Goal: Find specific page/section: Find specific page/section

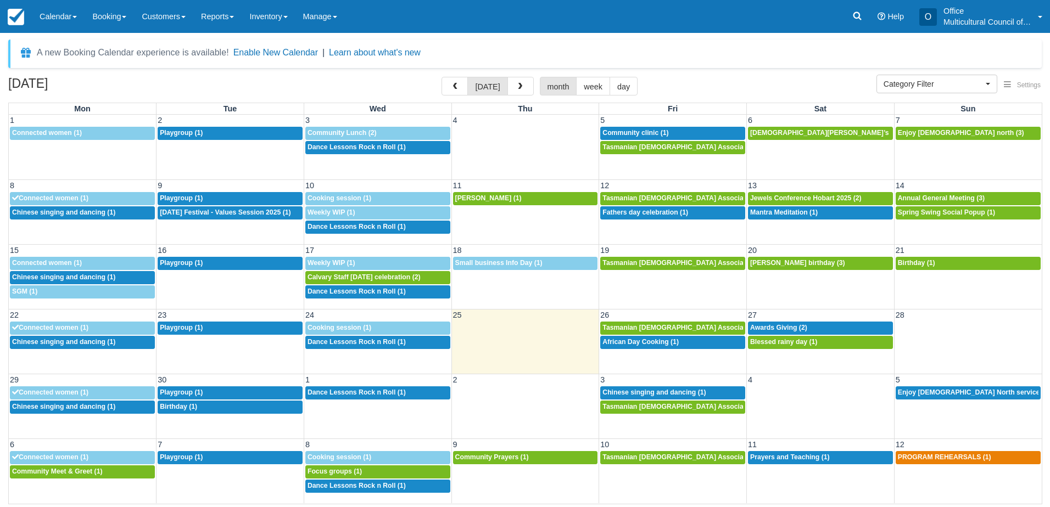
select select
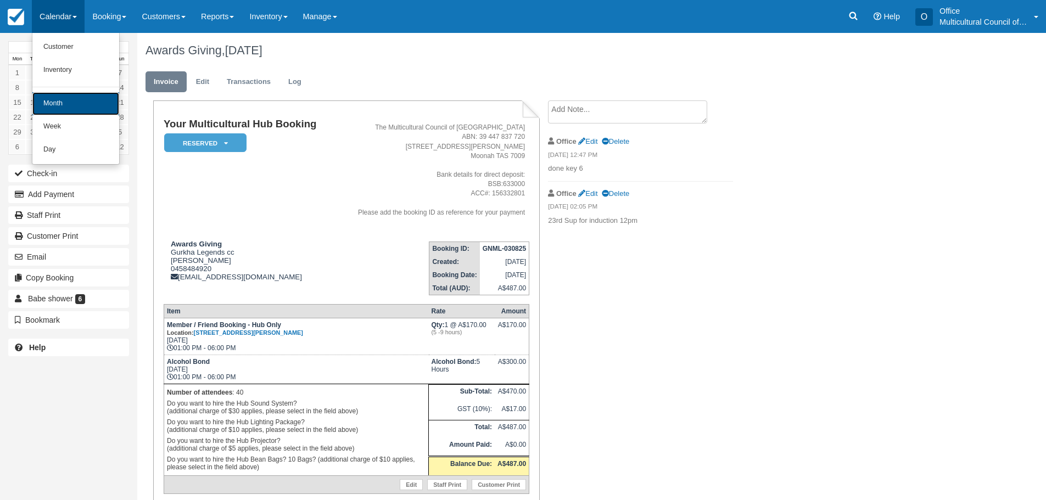
click at [63, 102] on link "Month" at bounding box center [75, 103] width 87 height 23
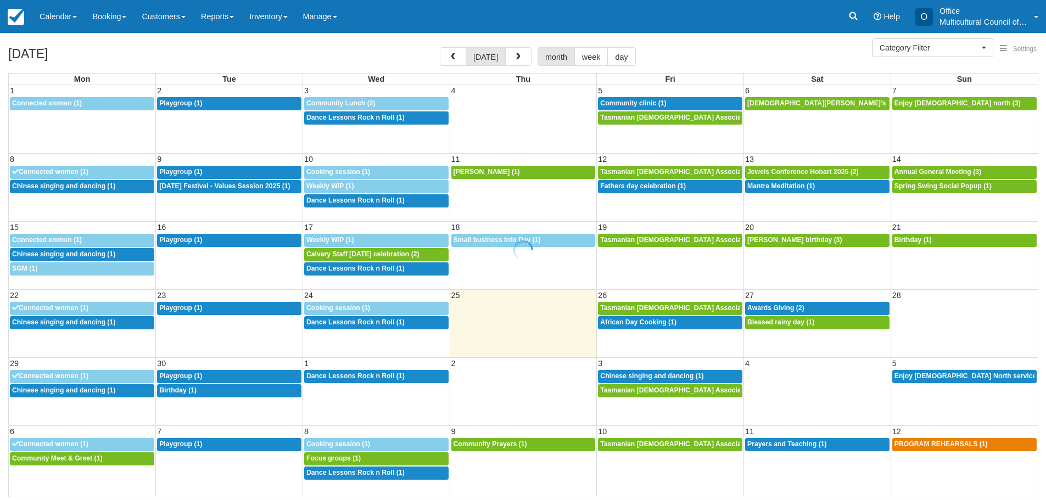
select select
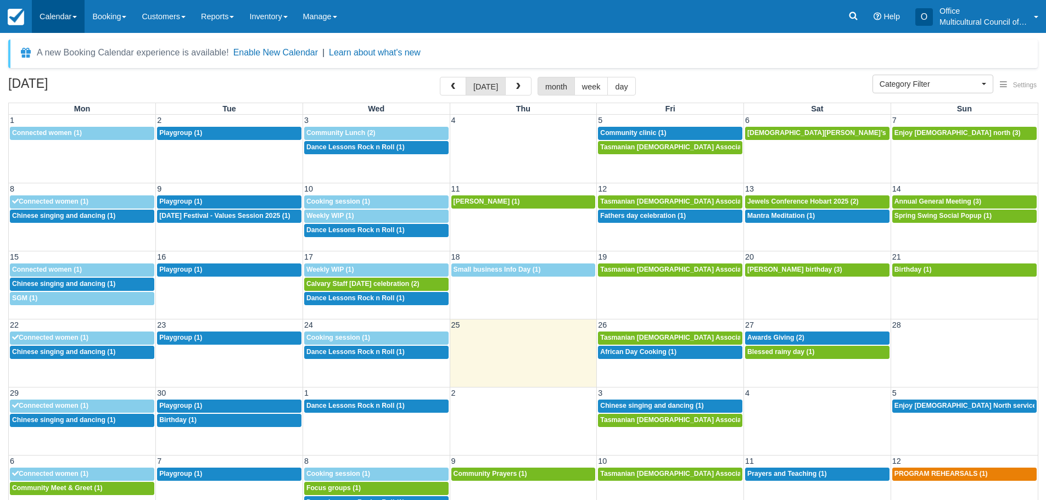
click at [44, 15] on link "Calendar" at bounding box center [58, 16] width 53 height 33
click at [57, 47] on link "Customer" at bounding box center [75, 47] width 87 height 23
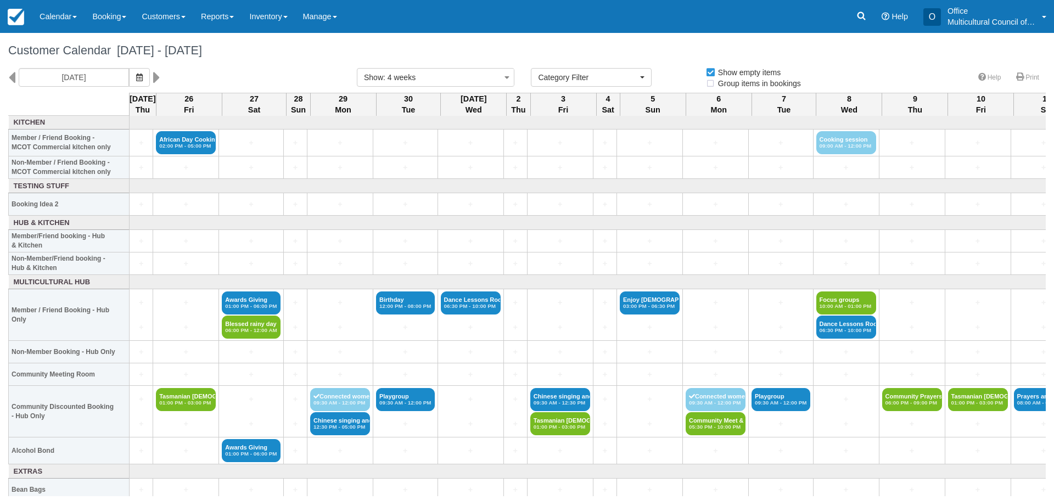
select select
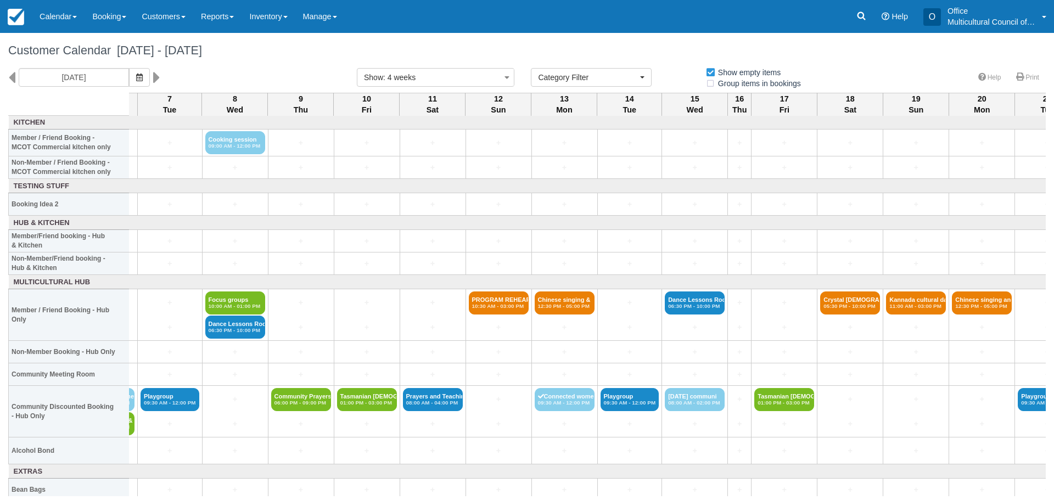
scroll to position [0, 621]
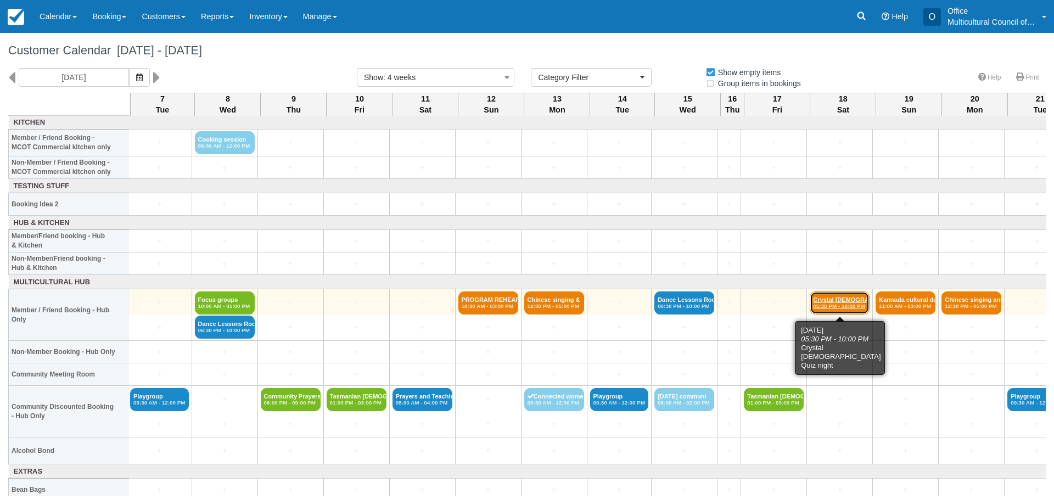
click at [822, 302] on link "Crystal Queer Quiz n 05:30 PM - 10:00 PM" at bounding box center [840, 303] width 60 height 23
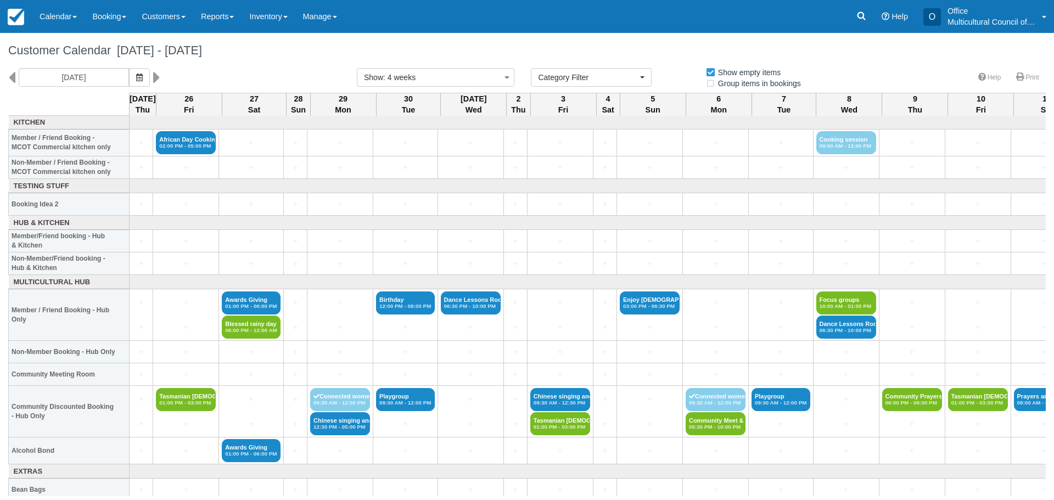
select select
